Goal: Register for event/course

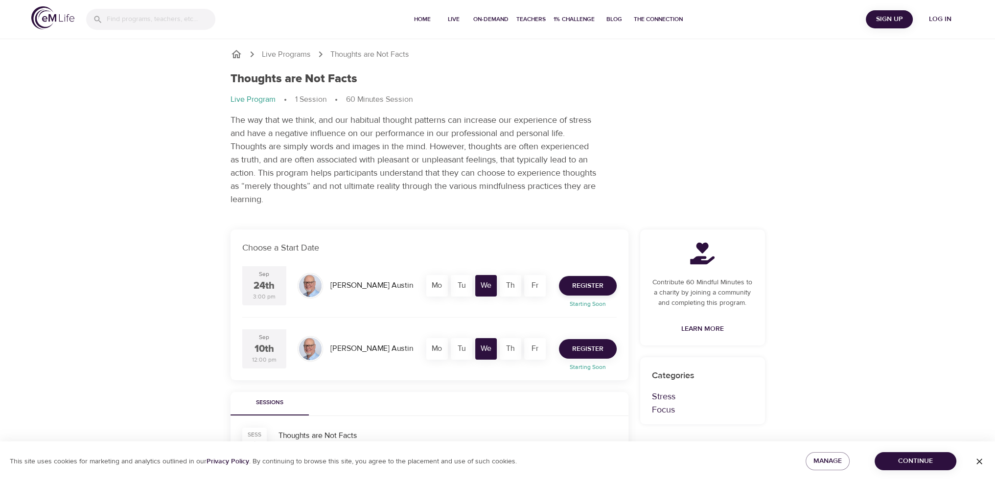
click at [592, 351] on span "Register" at bounding box center [587, 349] width 31 height 12
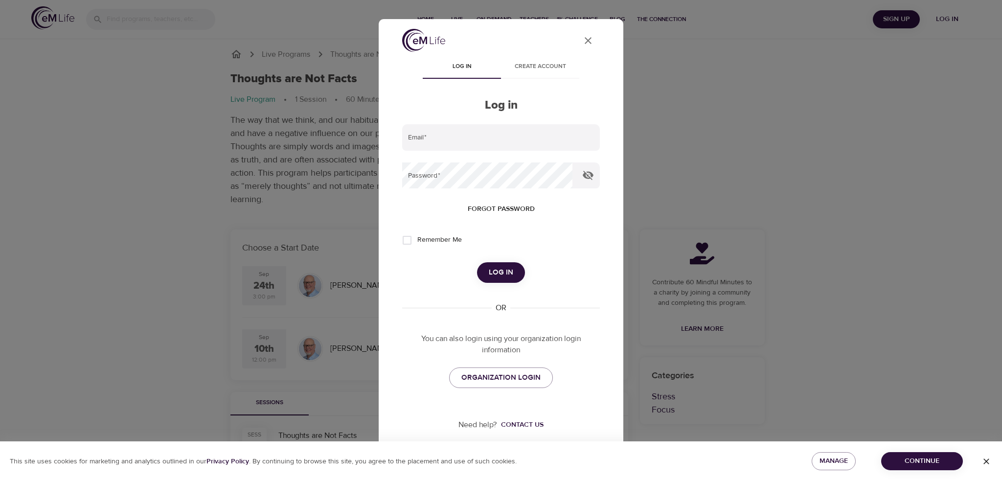
type input "[EMAIL_ADDRESS][US_STATE][DOMAIN_NAME]"
click at [509, 275] on span "Log in" at bounding box center [501, 272] width 24 height 13
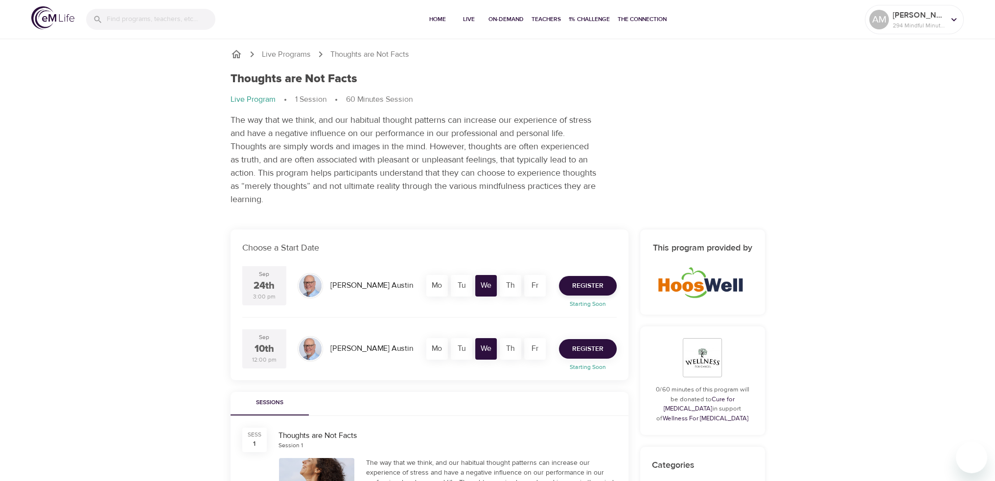
click at [594, 351] on span "Register" at bounding box center [587, 349] width 31 height 12
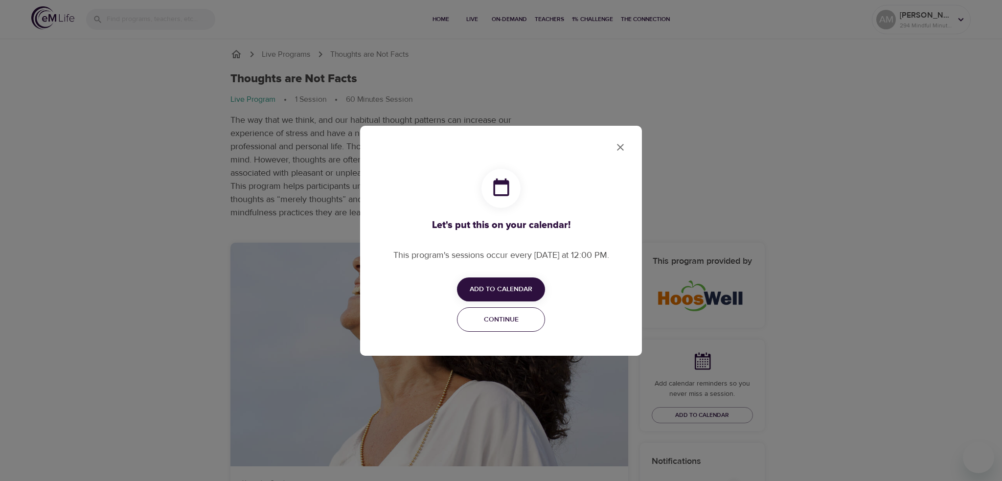
checkbox input "true"
click at [497, 287] on span "Add to Calendar" at bounding box center [501, 289] width 63 height 12
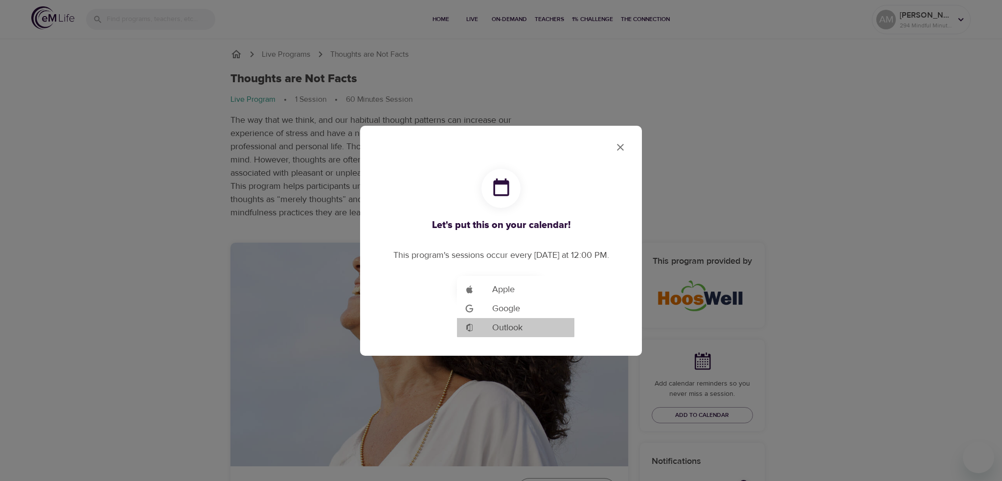
click at [499, 322] on span "Outlook" at bounding box center [507, 327] width 30 height 13
click at [508, 328] on span "Outlook" at bounding box center [507, 327] width 30 height 13
click at [623, 147] on div at bounding box center [501, 240] width 1002 height 481
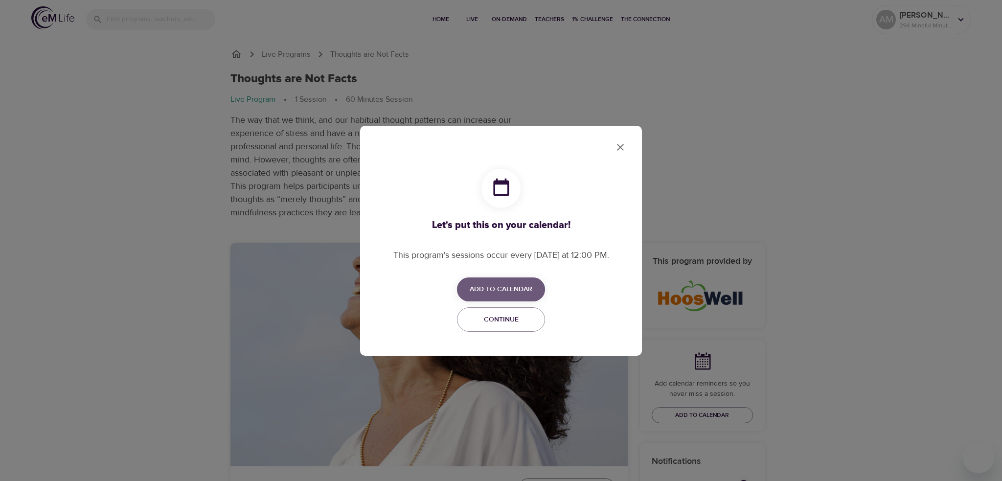
click at [520, 289] on span "Add to Calendar" at bounding box center [501, 289] width 63 height 12
click at [503, 325] on span "Outlook" at bounding box center [507, 327] width 30 height 13
click at [618, 146] on div at bounding box center [501, 240] width 1002 height 481
drag, startPoint x: 528, startPoint y: 303, endPoint x: 550, endPoint y: 285, distance: 27.8
click at [556, 298] on div "Add to Calendar" at bounding box center [501, 289] width 216 height 24
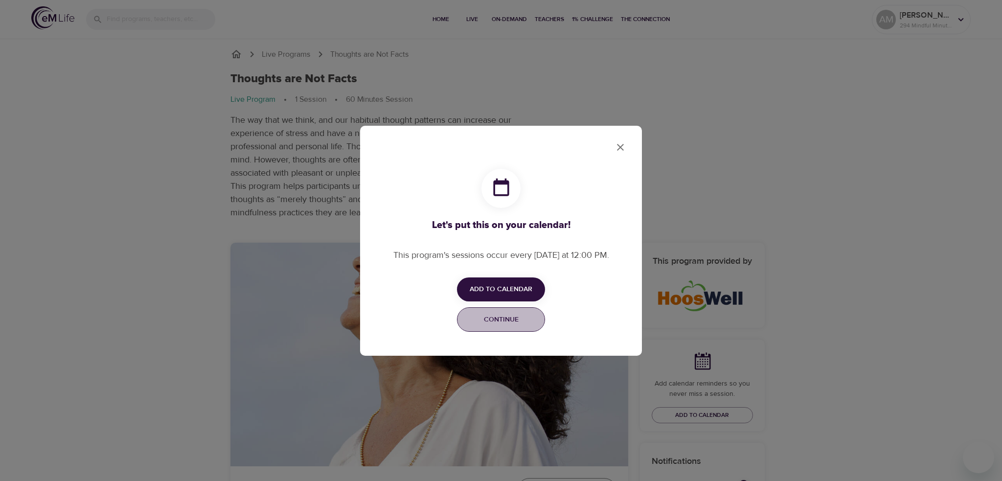
click at [519, 314] on button "Continue" at bounding box center [501, 319] width 88 height 25
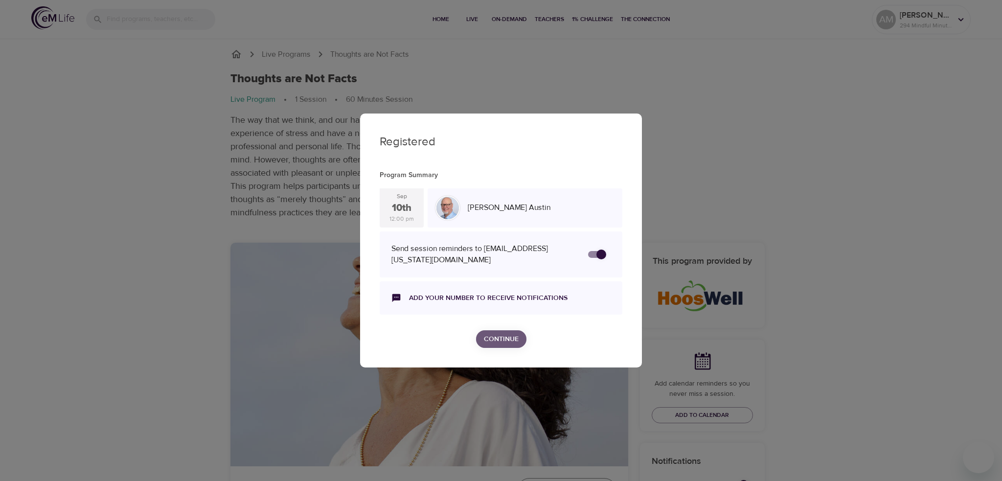
click at [513, 330] on button "Continue" at bounding box center [501, 339] width 50 height 18
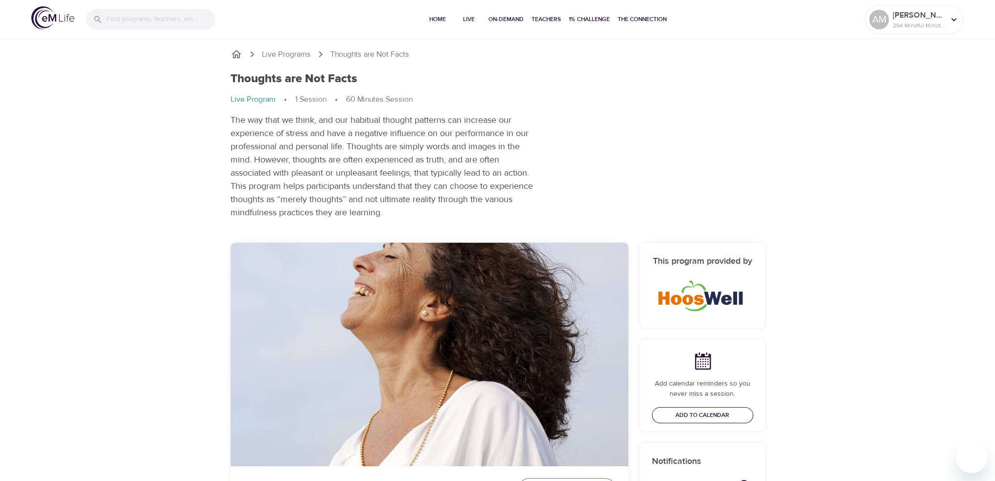
click at [714, 416] on span "Add to Calendar" at bounding box center [702, 415] width 54 height 10
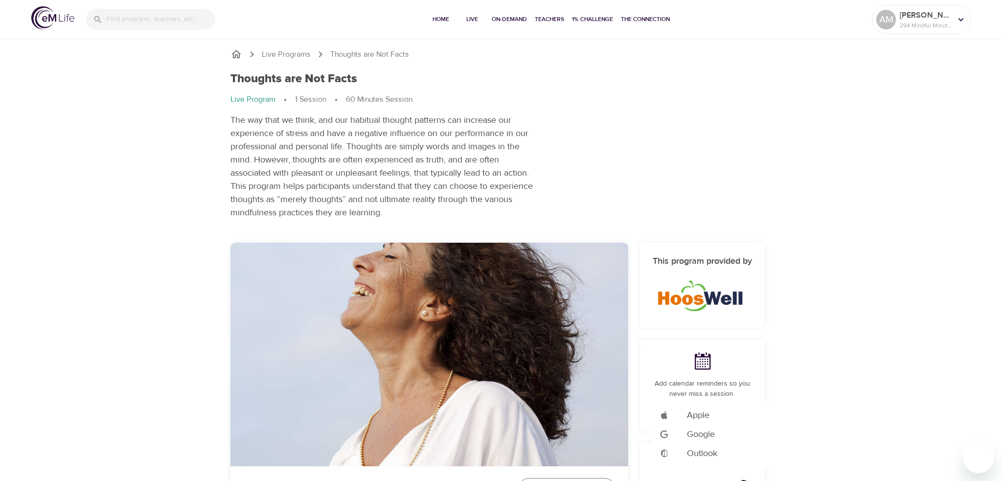
click at [707, 455] on span "Outlook" at bounding box center [702, 453] width 30 height 13
drag, startPoint x: 227, startPoint y: 76, endPoint x: 364, endPoint y: 79, distance: 137.5
click at [376, 84] on div at bounding box center [501, 240] width 1002 height 481
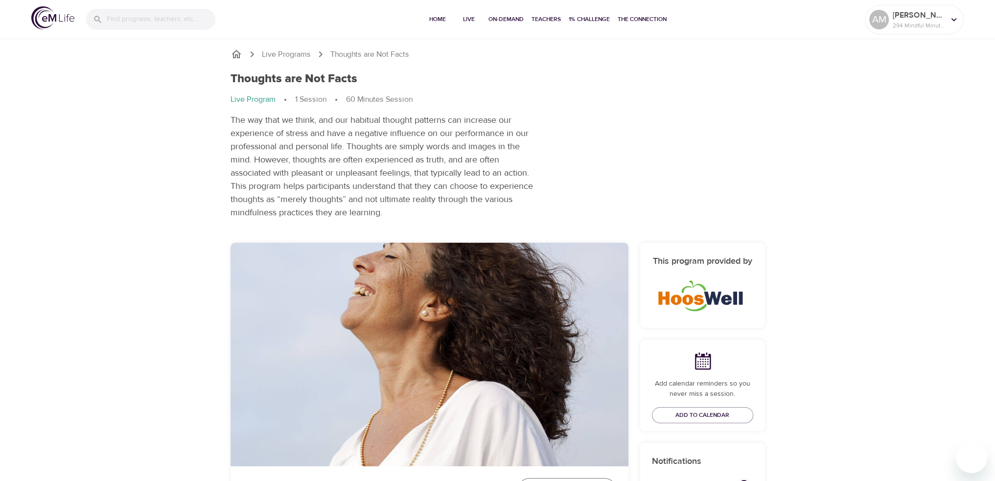
drag, startPoint x: 363, startPoint y: 78, endPoint x: 218, endPoint y: 79, distance: 144.8
click at [219, 79] on div "Live Programs Thoughts are Not Facts Thoughts are Not Facts Live Program 1 Sess…" at bounding box center [498, 134] width 558 height 194
copy h1 "Thoughts are Not Facts"
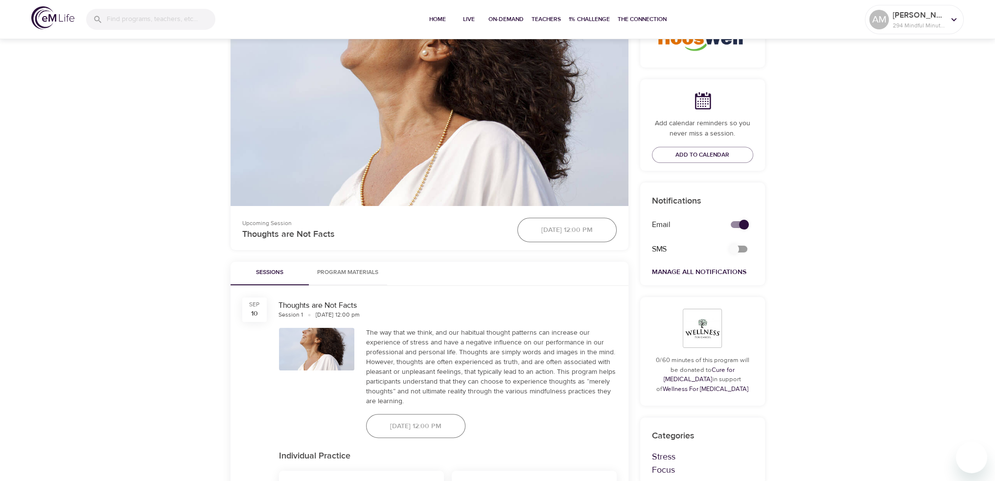
scroll to position [245, 0]
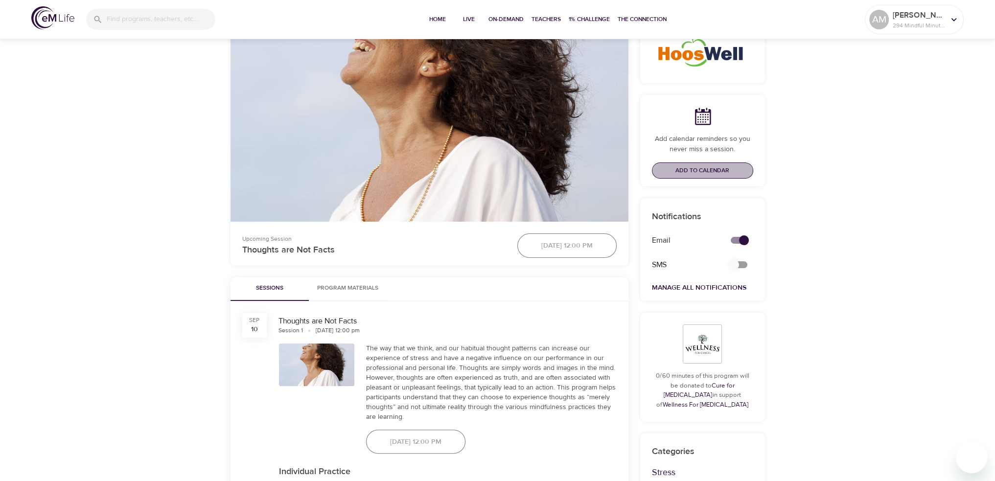
click at [708, 169] on span "Add to Calendar" at bounding box center [702, 170] width 54 height 10
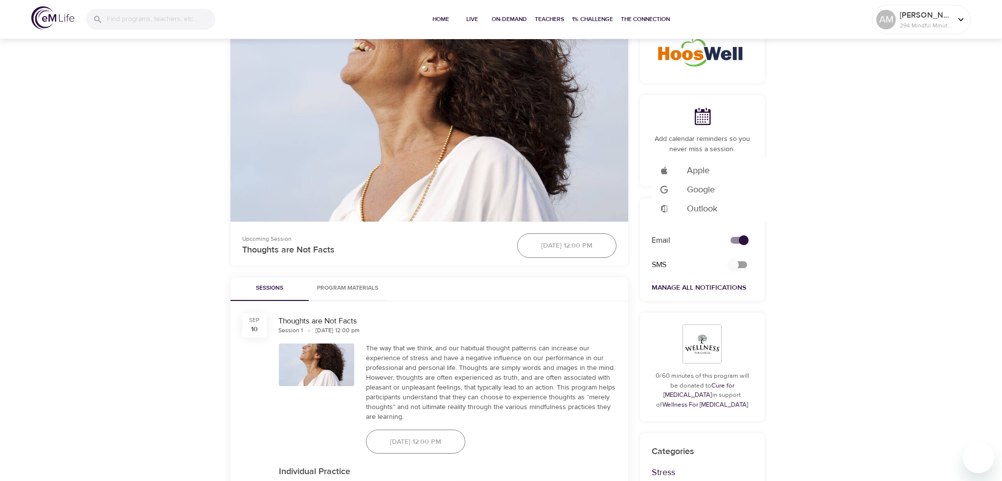
click at [741, 266] on div at bounding box center [501, 240] width 1002 height 481
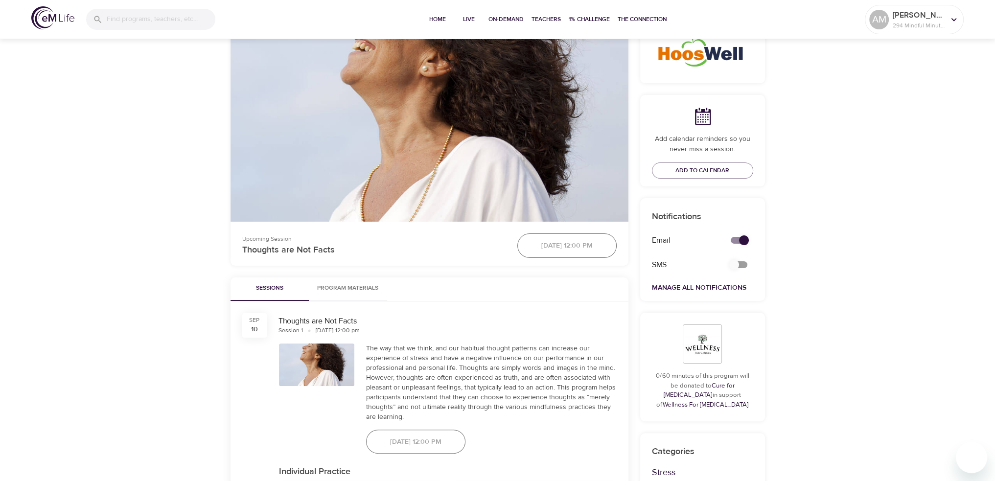
click at [733, 266] on input "secondary checkbox" at bounding box center [734, 264] width 56 height 19
checkbox input "false"
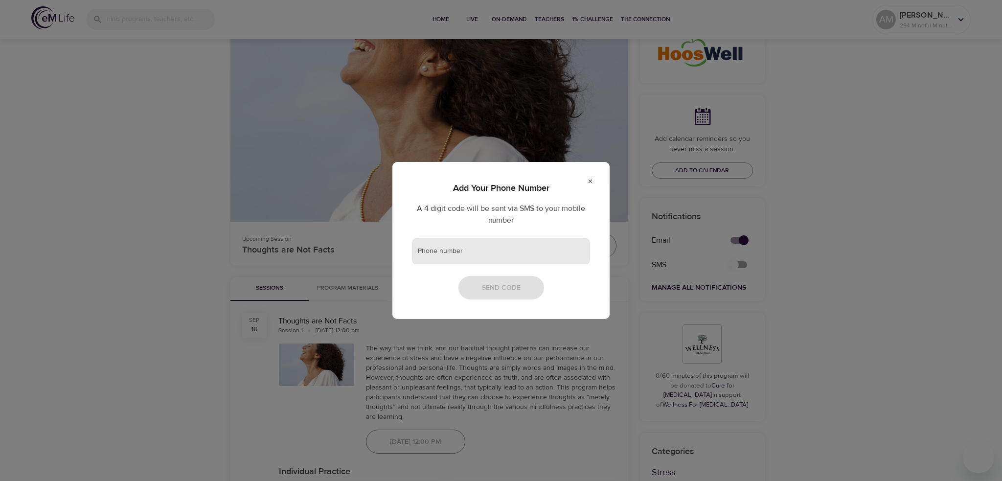
click at [468, 248] on input "text" at bounding box center [501, 251] width 178 height 26
type input "[PHONE_NUMBER]"
click at [511, 286] on span "Send Code" at bounding box center [501, 288] width 39 height 12
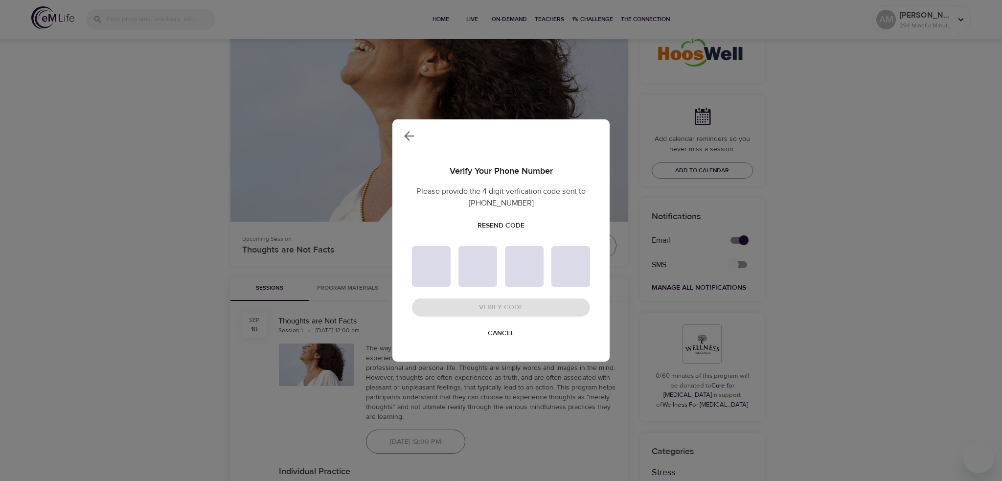
click at [435, 272] on input "text" at bounding box center [431, 266] width 39 height 41
click at [506, 221] on span "Resend Code" at bounding box center [501, 226] width 47 height 12
click at [403, 138] on icon "button" at bounding box center [409, 136] width 15 height 15
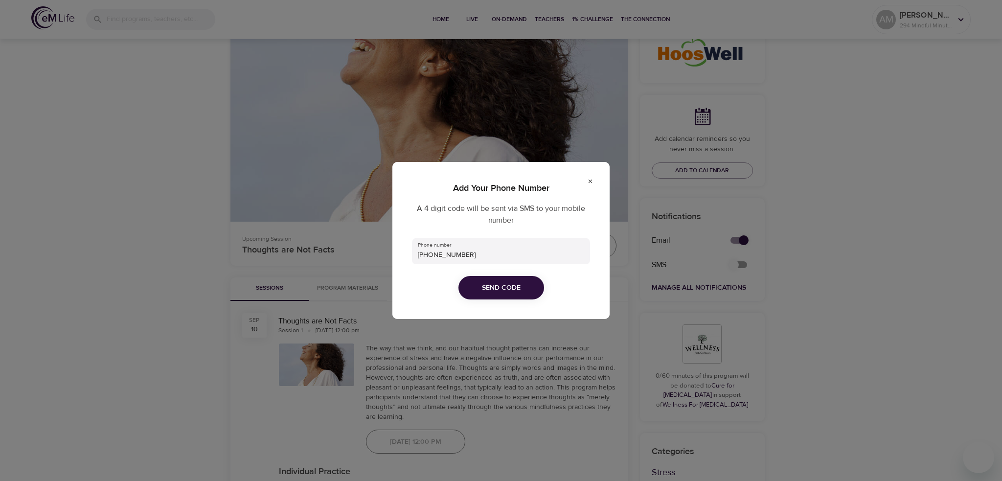
click at [589, 184] on p "Add Your Phone Number" at bounding box center [501, 188] width 178 height 13
click at [591, 182] on icon at bounding box center [590, 181] width 6 height 6
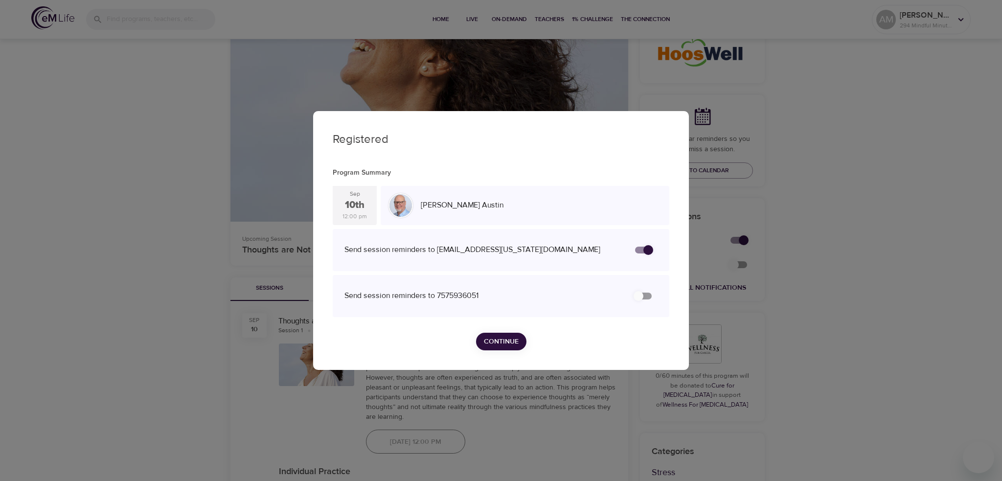
click at [847, 170] on div "Registered Program Summary [DATE] 12:00 pm [PERSON_NAME] Send session reminders…" at bounding box center [501, 240] width 1002 height 481
click at [519, 339] on button "Continue" at bounding box center [501, 342] width 50 height 18
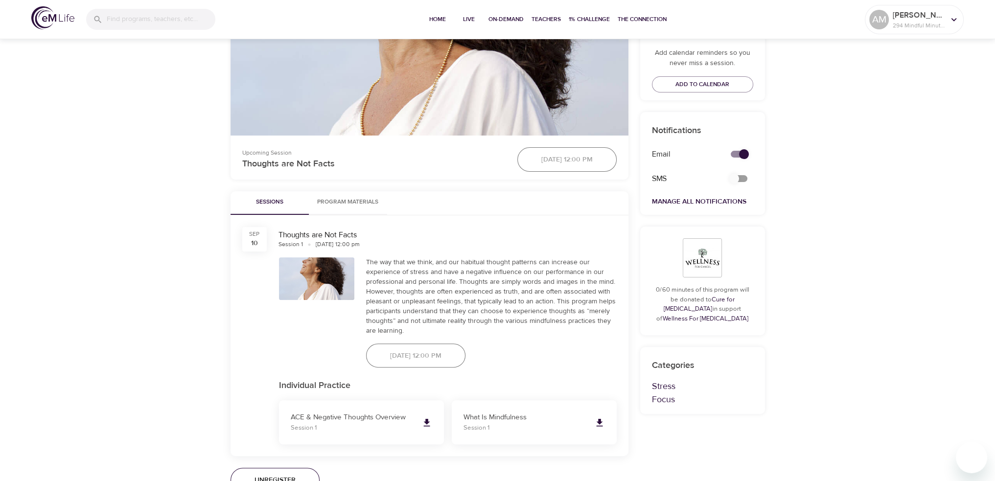
scroll to position [343, 0]
